Goal: Task Accomplishment & Management: Complete application form

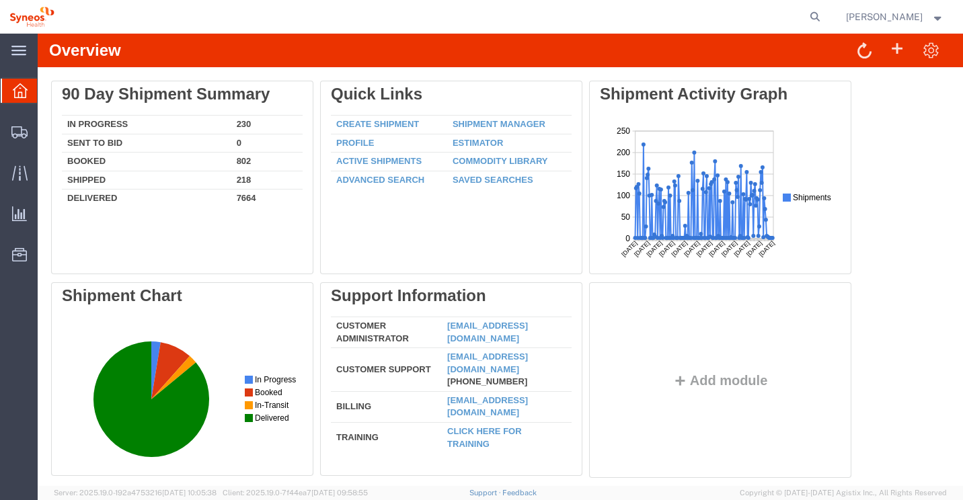
click at [883, 19] on span "[PERSON_NAME]" at bounding box center [884, 16] width 77 height 15
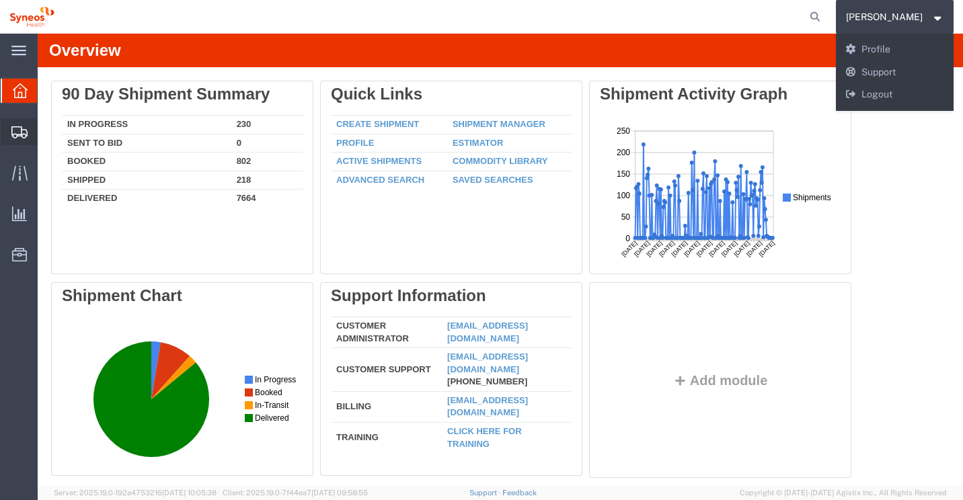
click at [0, 0] on span "Create Shipment" at bounding box center [0, 0] width 0 height 0
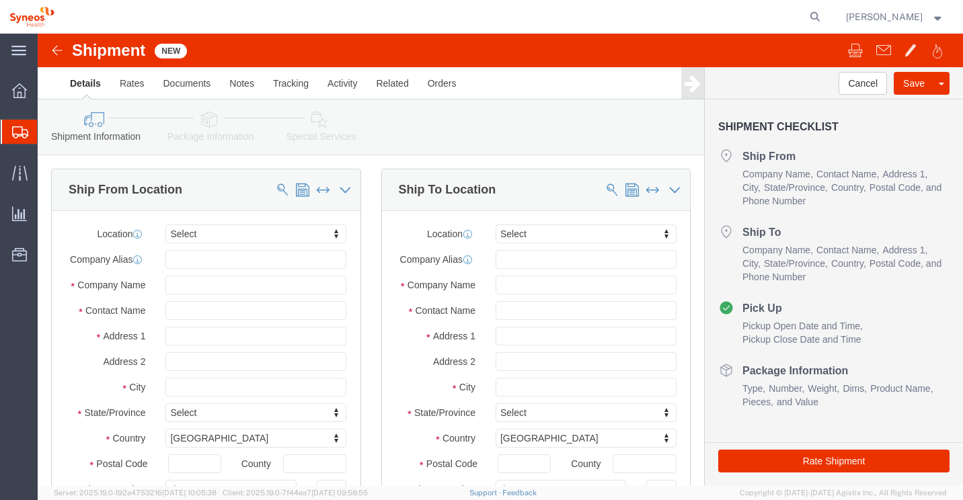
select select
click input "text"
type input "s"
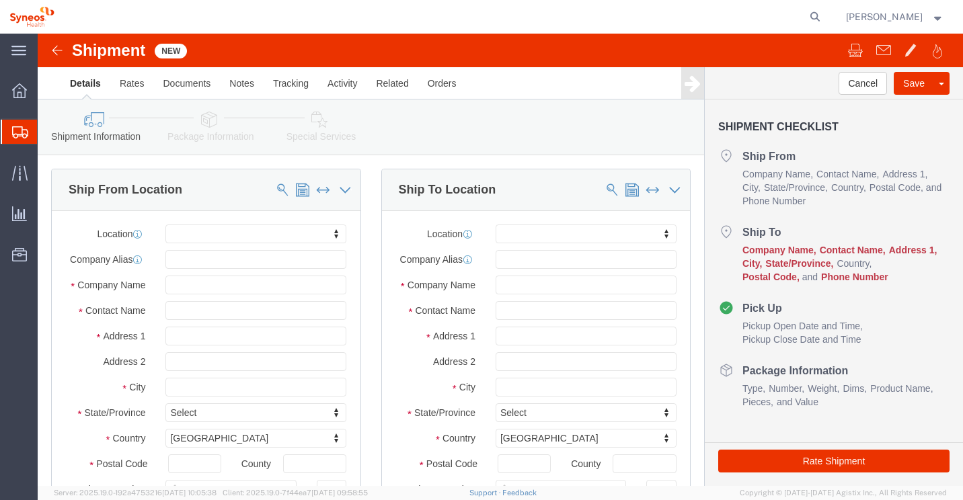
click div "Location My Profile Location [PERSON_NAME] LLC-[GEOGRAPHIC_DATA] [GEOGRAPHIC_DA…"
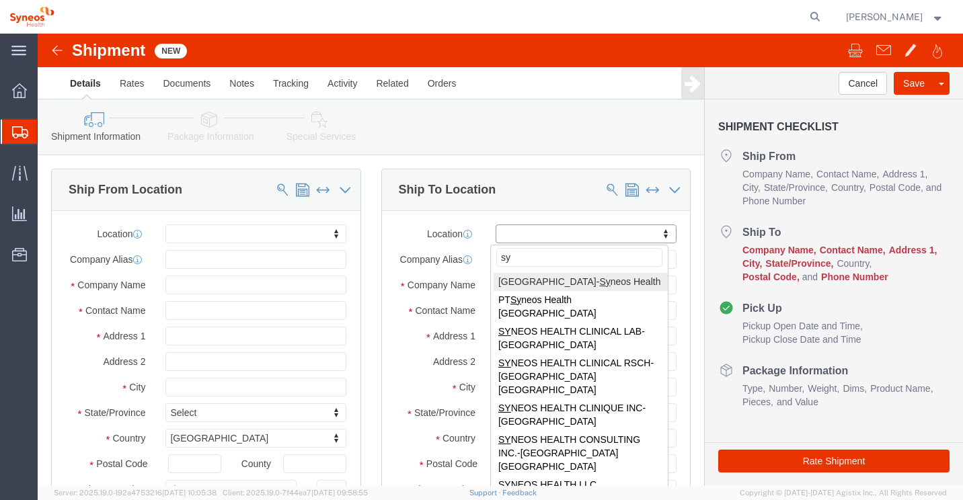
type input "s"
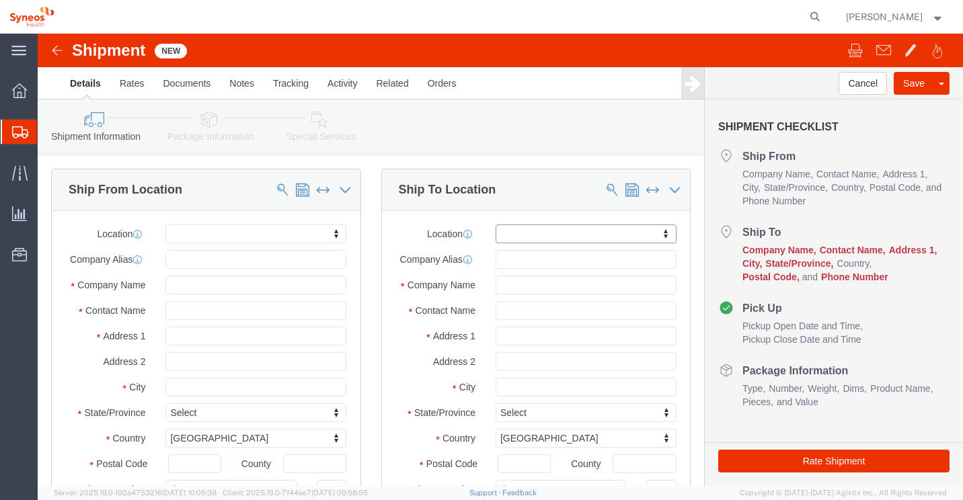
type input "s"
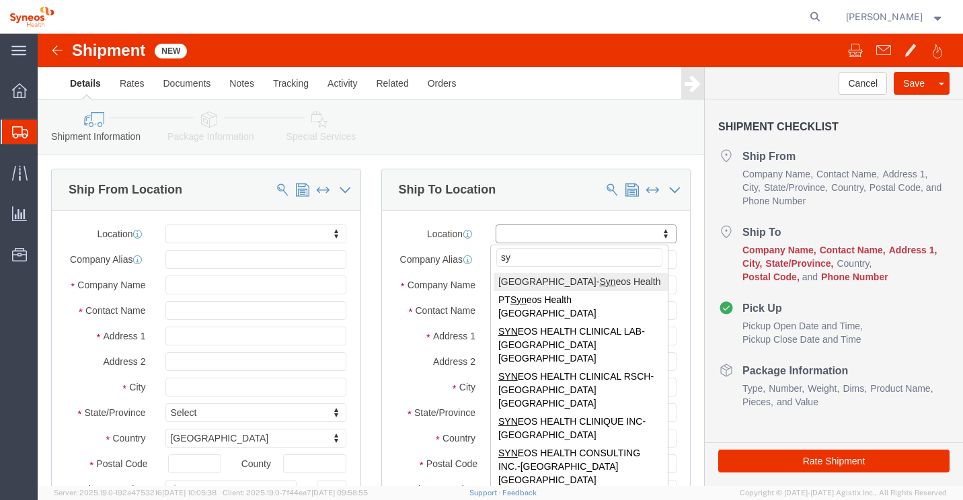
type input "s"
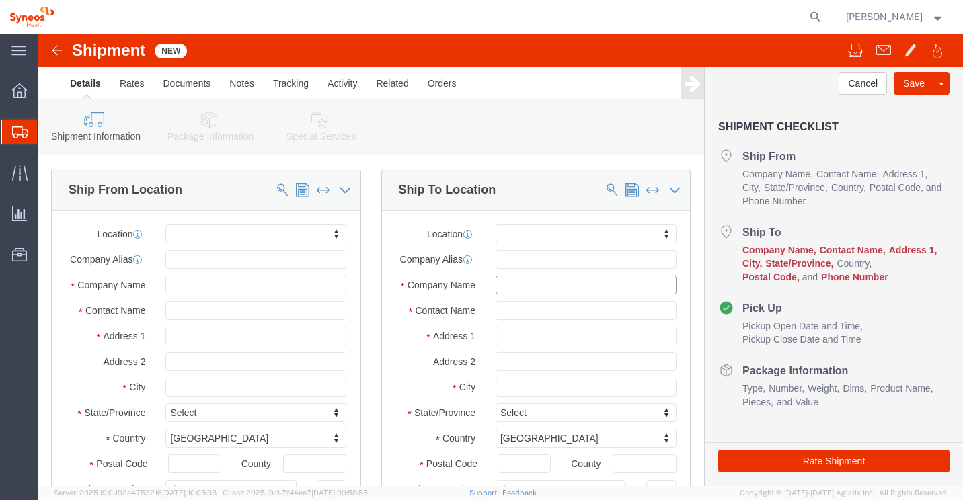
click input "text"
type input "S"
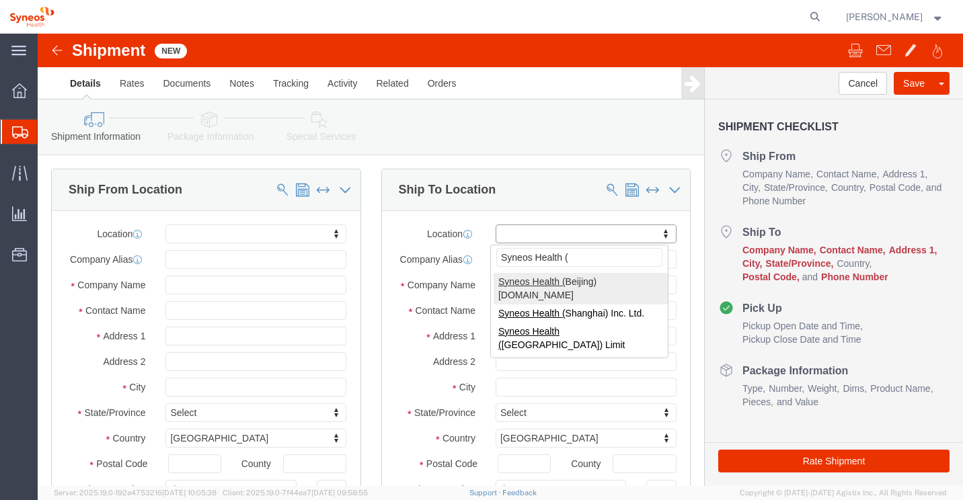
type input "Syneos Health ("
select select "48842"
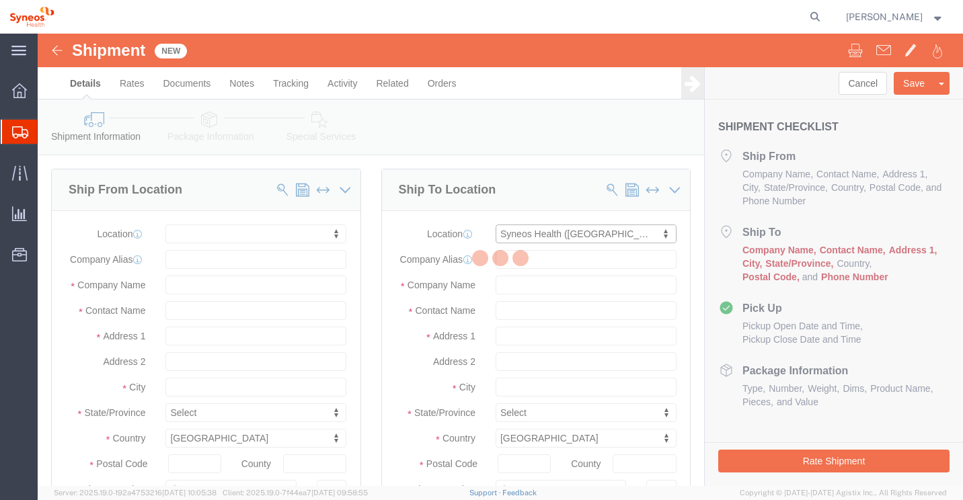
type input "[STREET_ADDRESS]"
type input "[GEOGRAPHIC_DATA] , [GEOGRAPHIC_DATA]"
select select "CN"
type input "100022"
type input "Syneos Health ([GEOGRAPHIC_DATA]) [DOMAIN_NAME]"
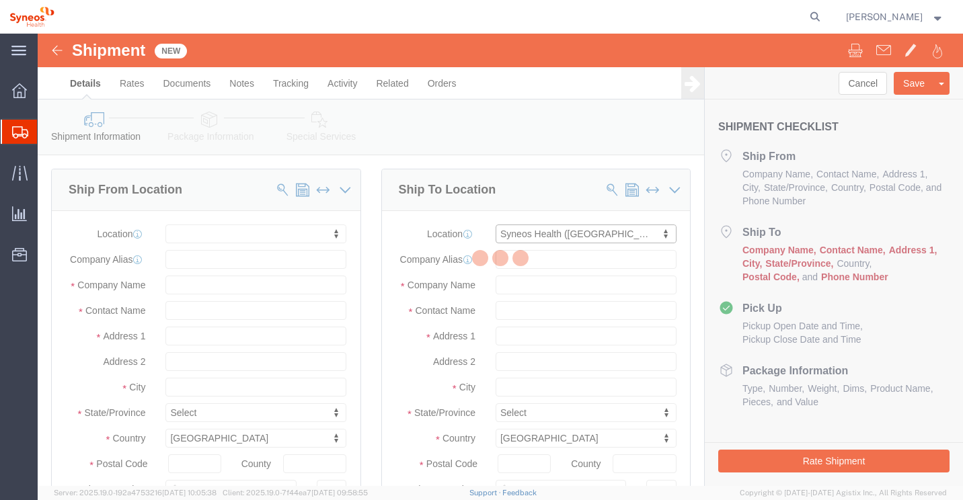
type input "Syneos Health (Beijing) Inc. Ltd"
type input "[GEOGRAPHIC_DATA]"
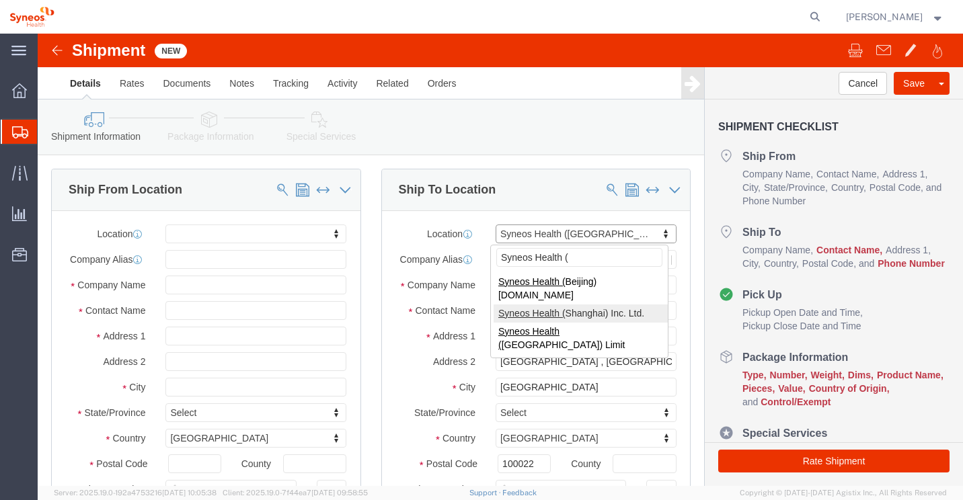
type input "Syneos Health ("
select select "63771"
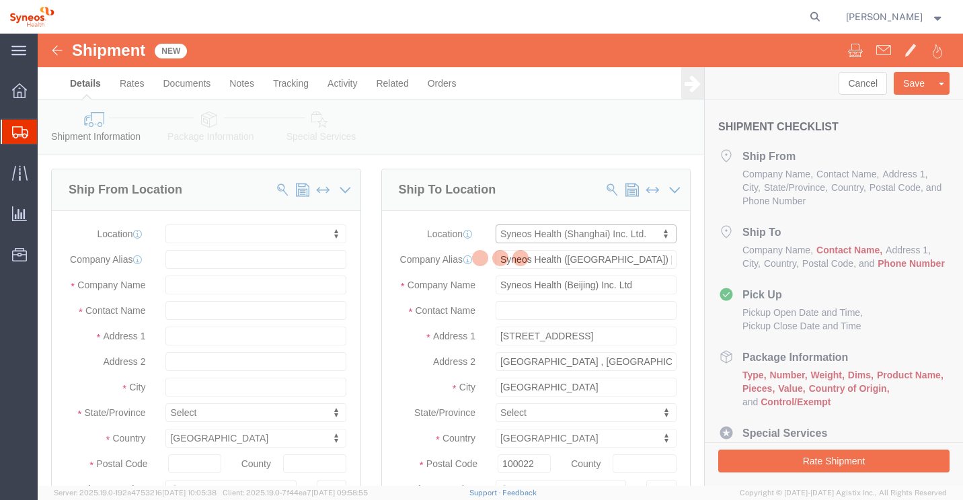
type input "[STREET_ADDRESS]"
type input "Unit 406-408"
type input "200041"
type input "86 21 6032 1000"
type input "Syneos Health (Shanghai) Inc. Ltd."
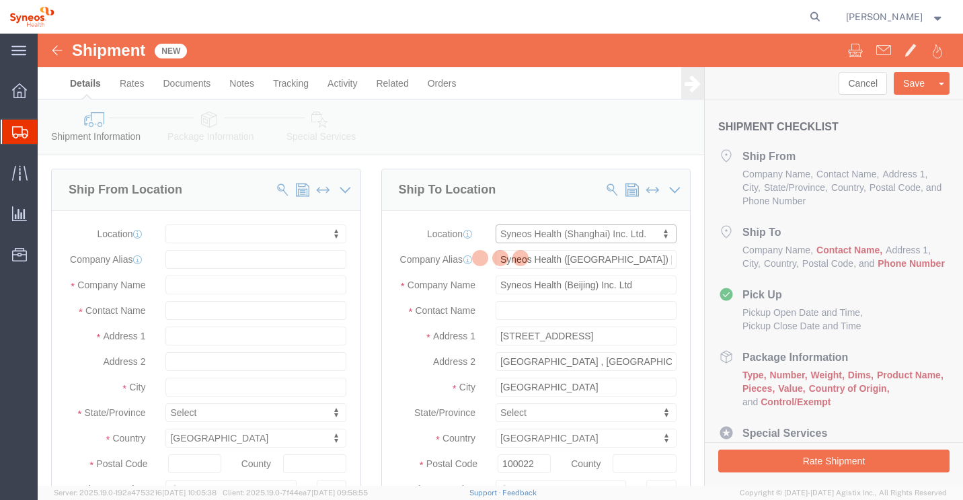
type input "Syneos Health (Shanghai) Inc. Ltd."
type input "Jing’an District [GEOGRAPHIC_DATA]"
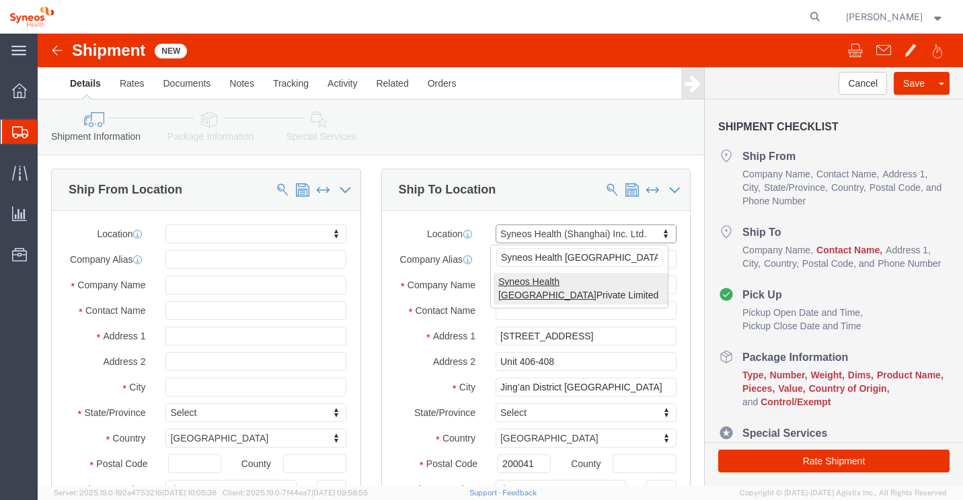
type input "Syneos Health [GEOGRAPHIC_DATA]"
select select "66051"
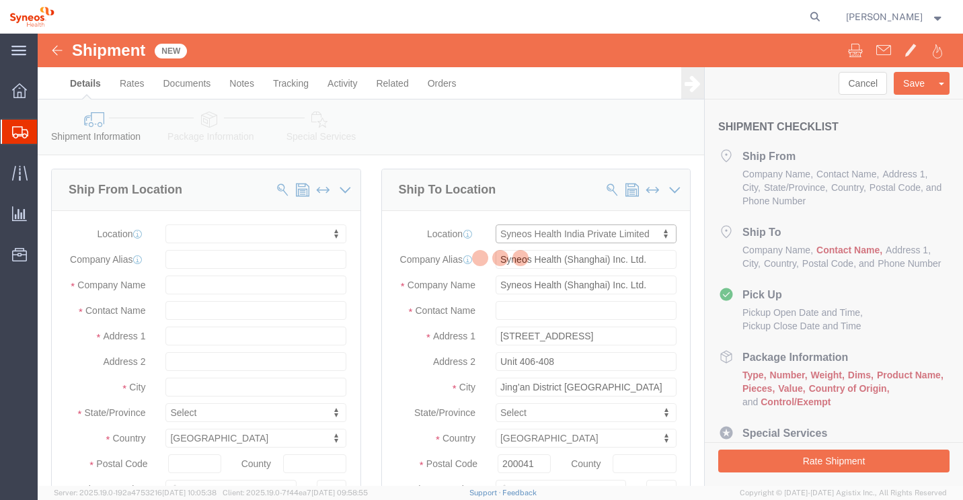
type input "COMMERCIAL SITE BLC V PHASE 3"
type input "4TH FLR BLOCK 2 DLF DOWNTOWN"
select select
select select "IN"
type input "122002"
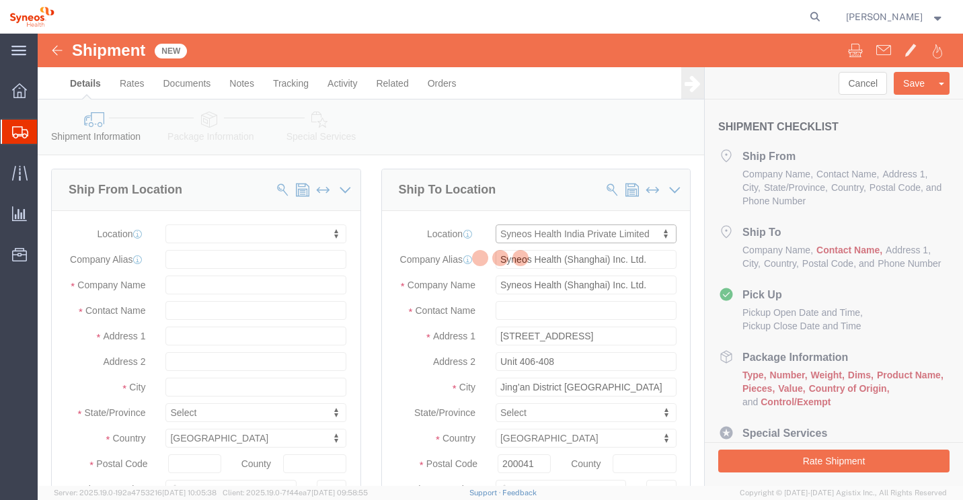
type input "Syneos Health India Private Limited"
type input "Syneos Health"
type input "GURUGRAM"
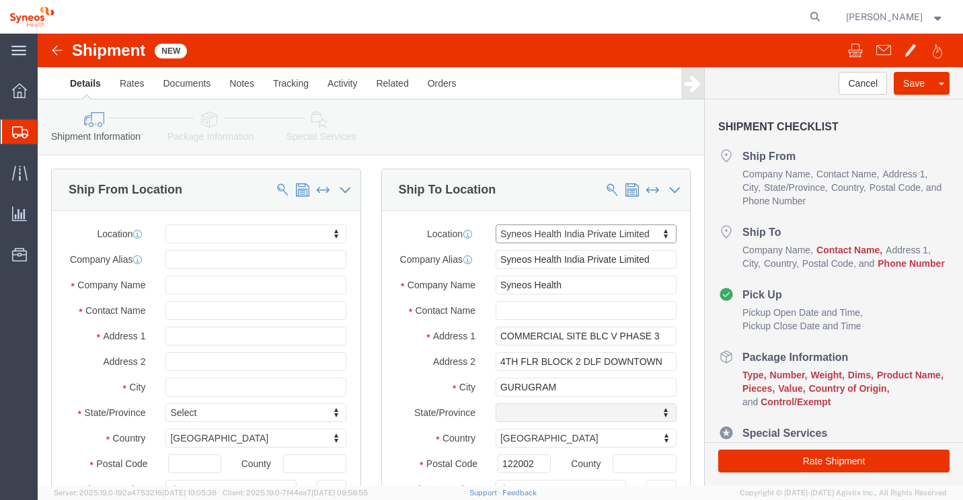
select select "HR"
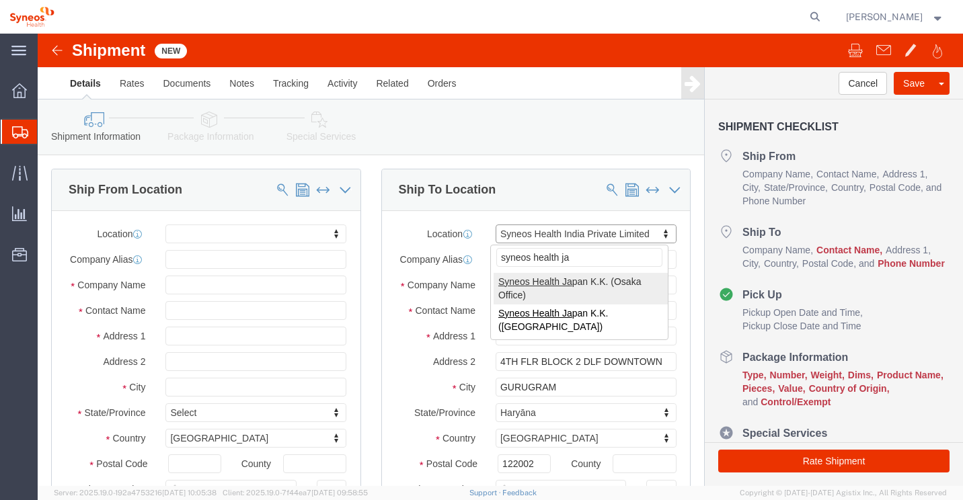
scroll to position [67, 0]
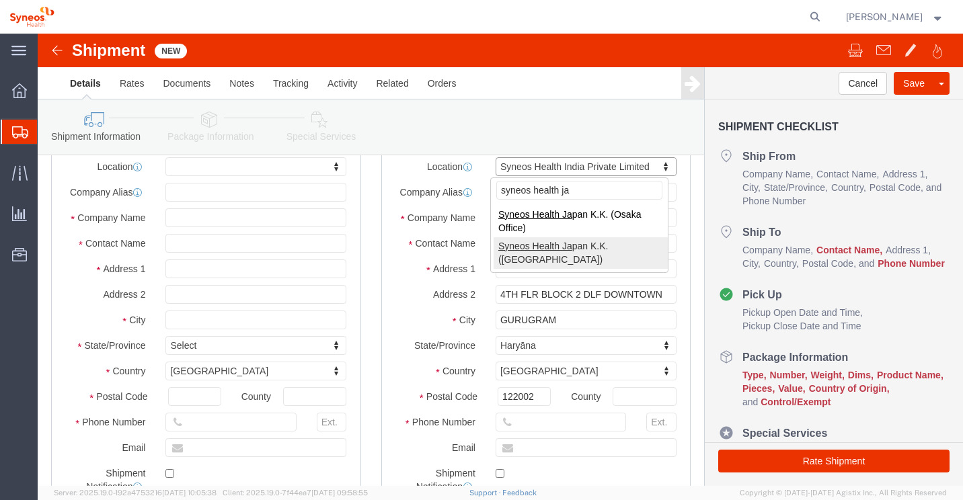
type input "syneos health ja"
select select "63773"
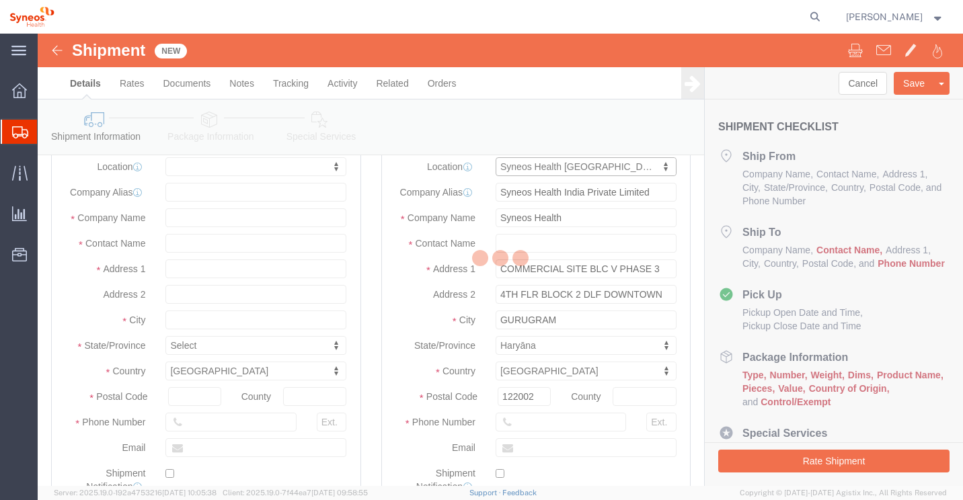
type input "12F JP Tower"
type input "2-7-2 [PERSON_NAME], Chiyoda-ku"
select select
select select "JP"
type input "100-7012"
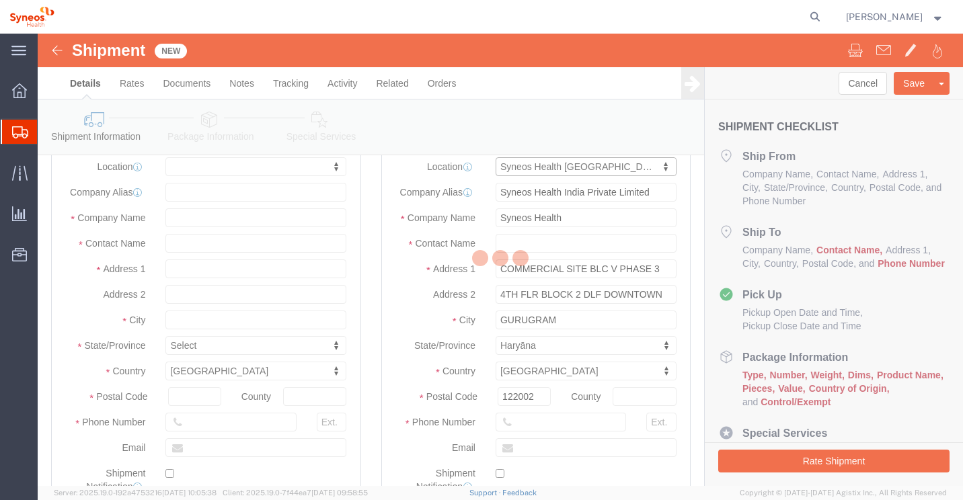
type input "Syneos Health [GEOGRAPHIC_DATA] K.K."
type input "[GEOGRAPHIC_DATA]"
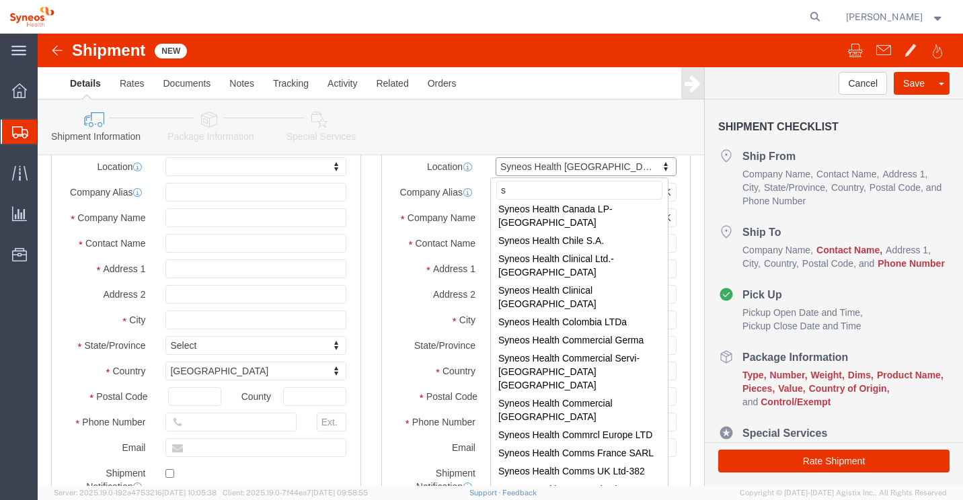
scroll to position [0, 0]
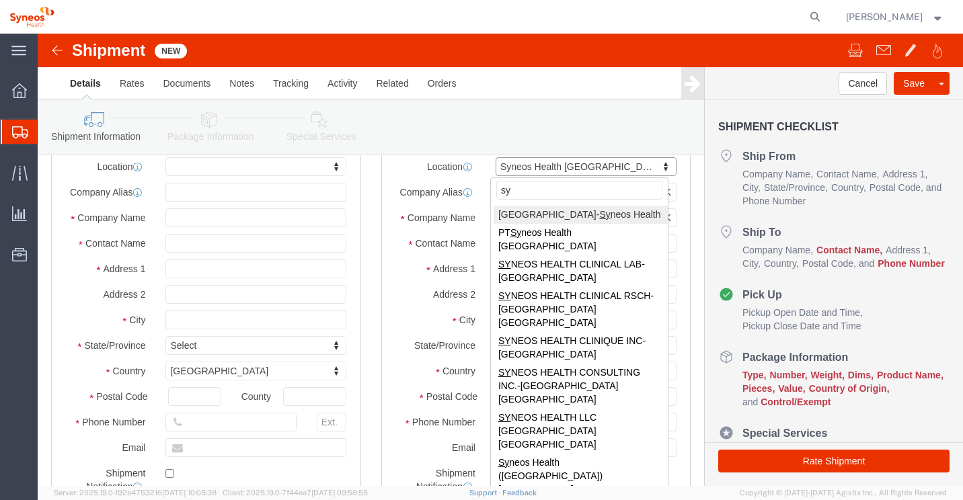
type input "s"
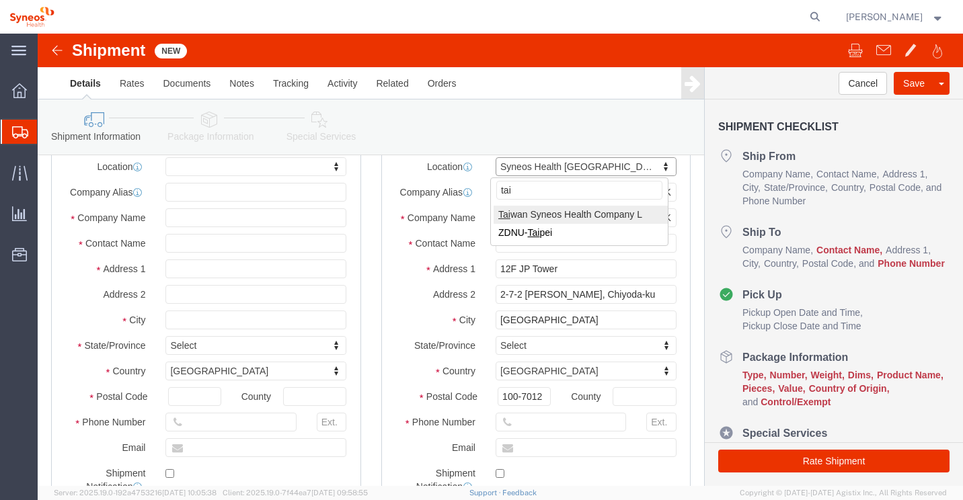
type input "tai"
select select "61811"
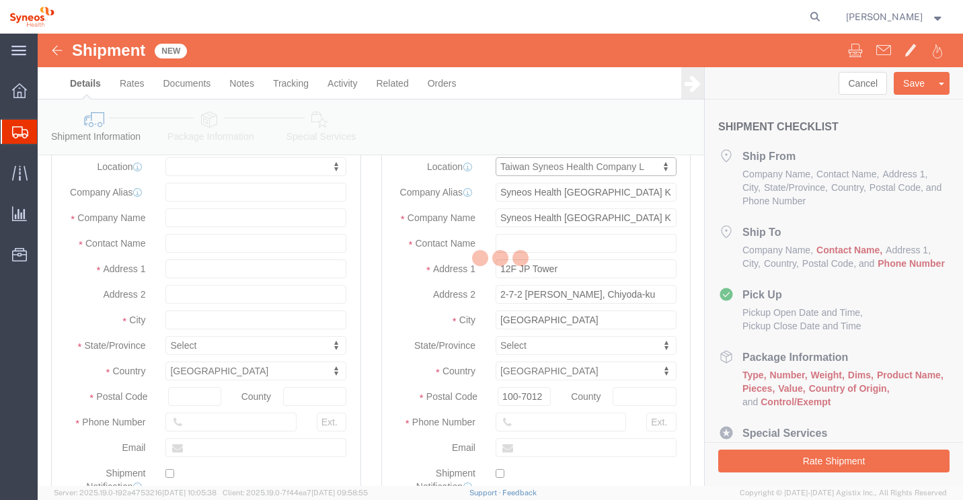
type input "[STREET_ADDRESS]"
select select "TW"
type input "110"
type input "Taiwan Syneos Health Company L"
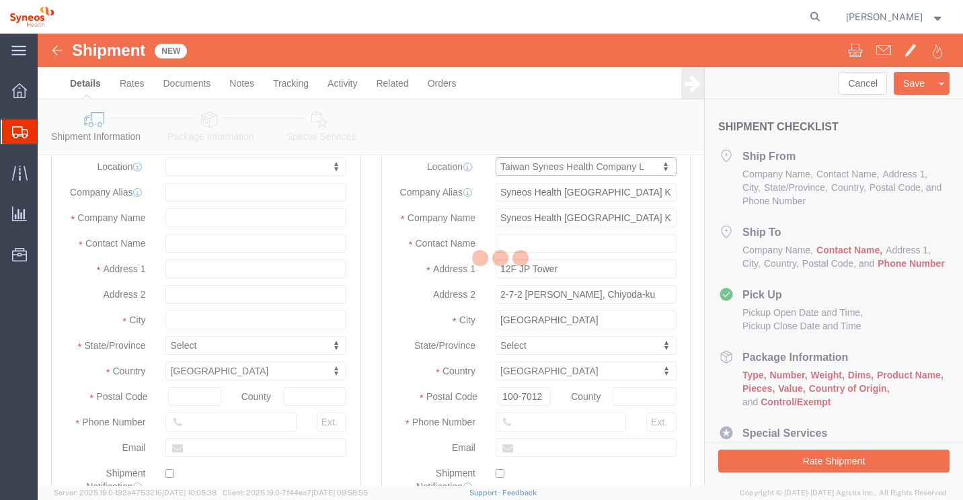
type input "[GEOGRAPHIC_DATA]"
